Goal: Task Accomplishment & Management: Manage account settings

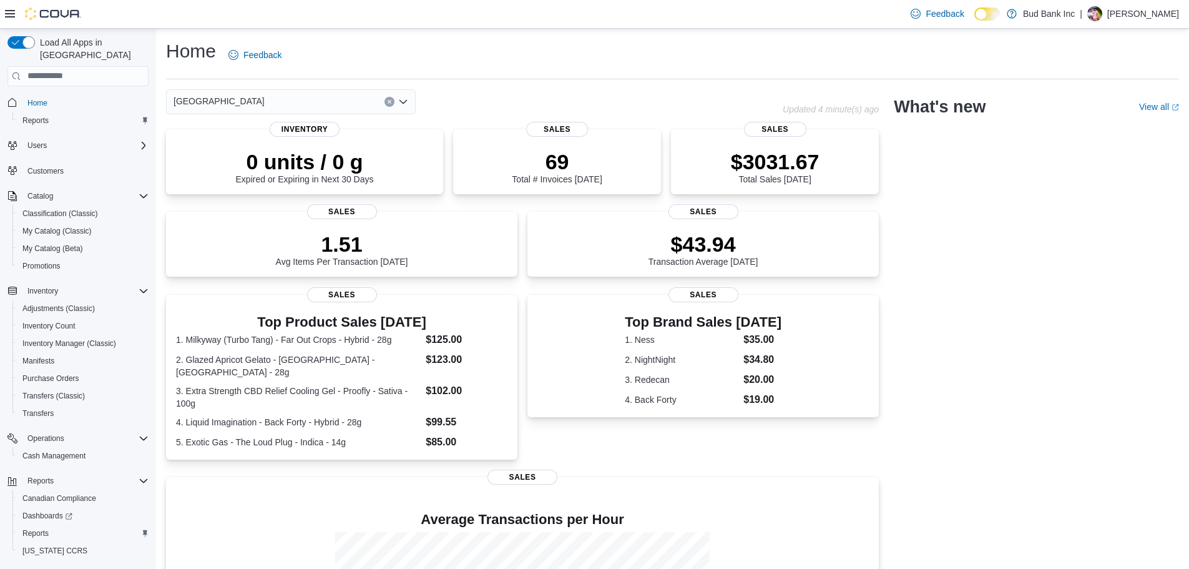
click at [1144, 14] on p "[PERSON_NAME]" at bounding box center [1143, 13] width 72 height 15
click at [1097, 116] on span "Sign Out" at bounding box center [1099, 121] width 34 height 12
